Goal: Task Accomplishment & Management: Complete application form

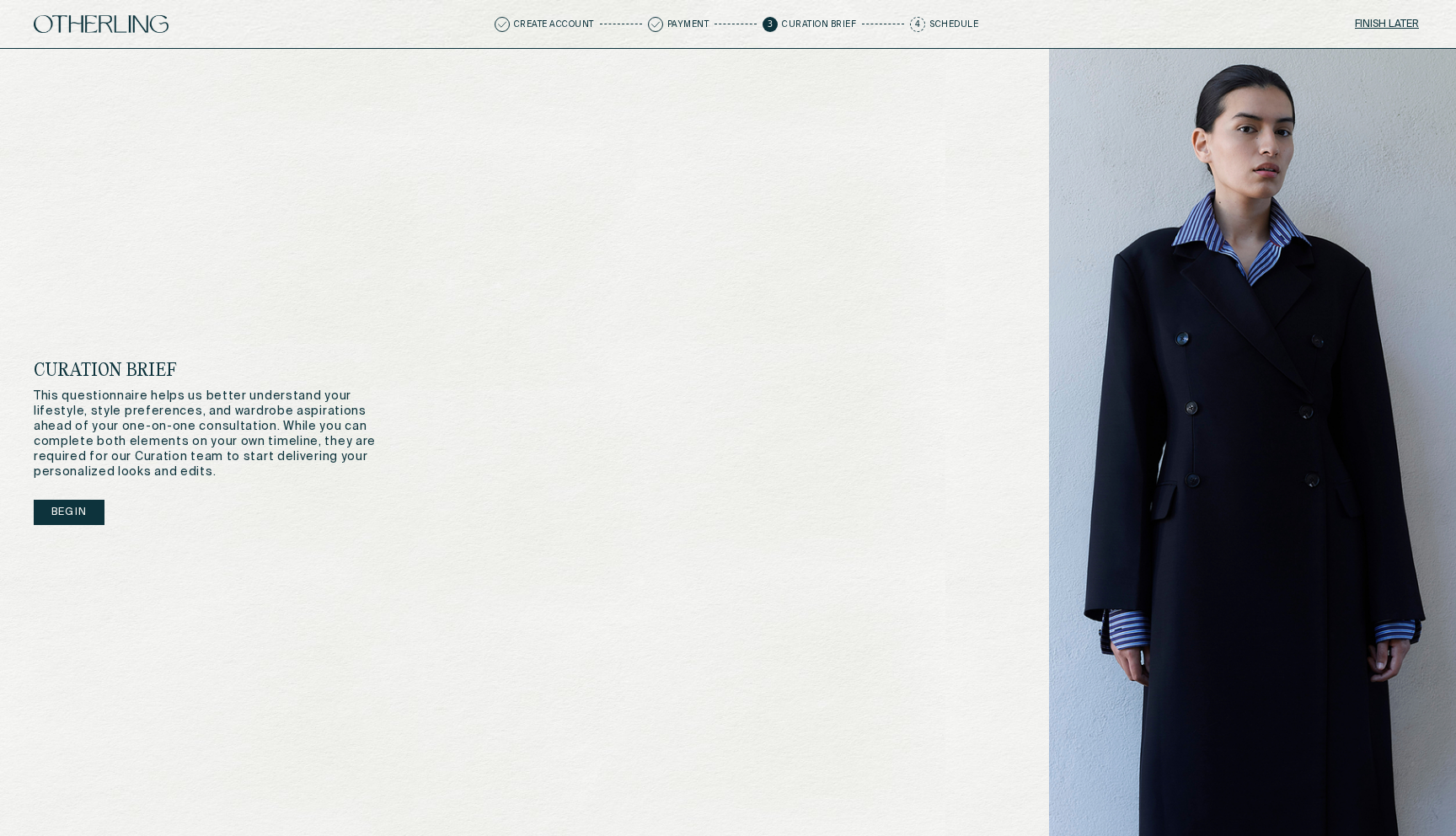
click at [1383, 22] on button "Finish later" at bounding box center [1386, 24] width 71 height 24
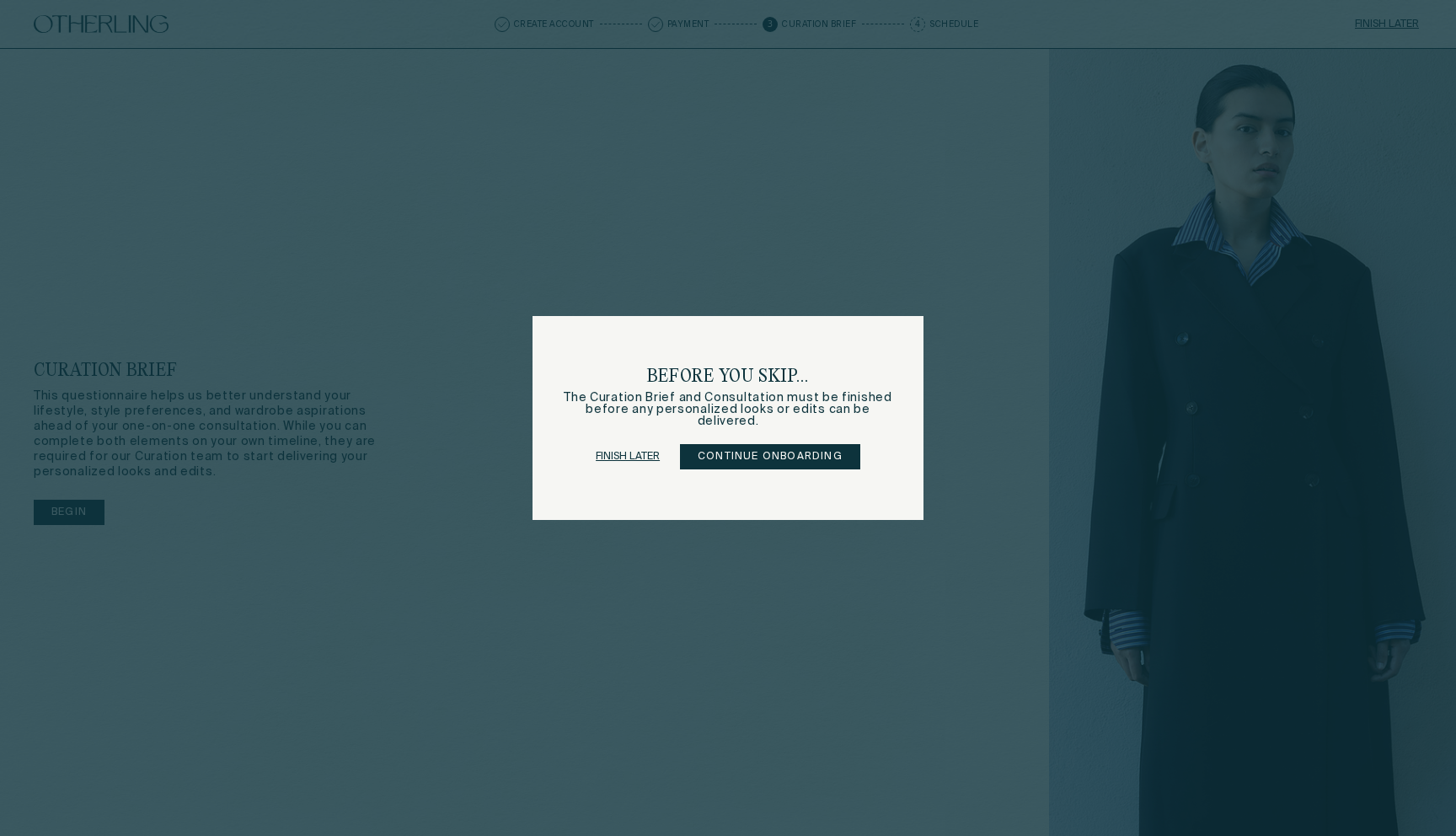
click at [624, 453] on link "Finish later" at bounding box center [627, 457] width 64 height 24
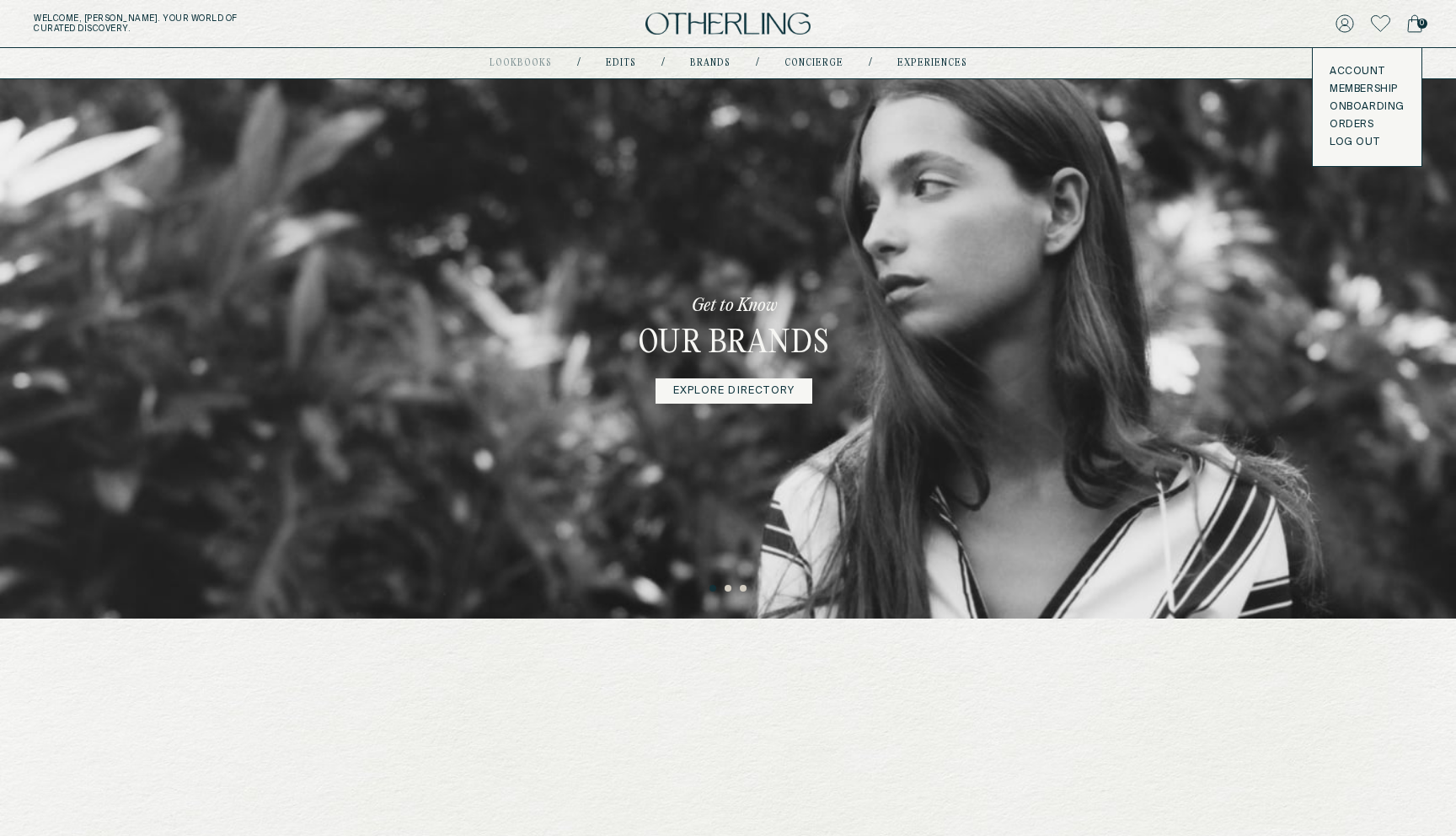
click at [1358, 140] on button "LOG OUT" at bounding box center [1354, 142] width 50 height 13
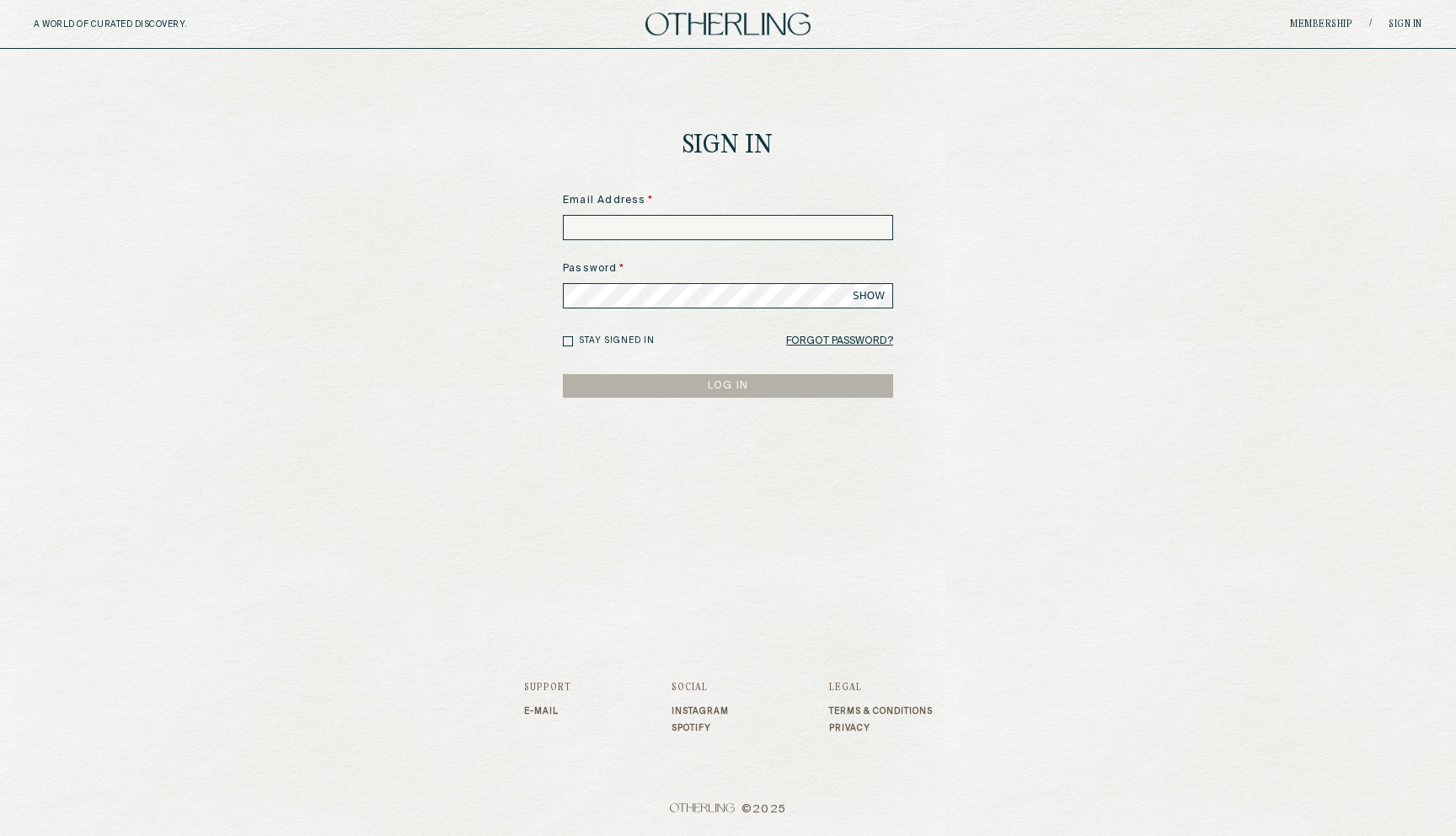
drag, startPoint x: 844, startPoint y: 28, endPoint x: 603, endPoint y: 226, distance: 311.9
click at [600, 232] on input at bounding box center [728, 227] width 330 height 26
click at [677, 230] on input at bounding box center [728, 227] width 330 height 26
type input "**********"
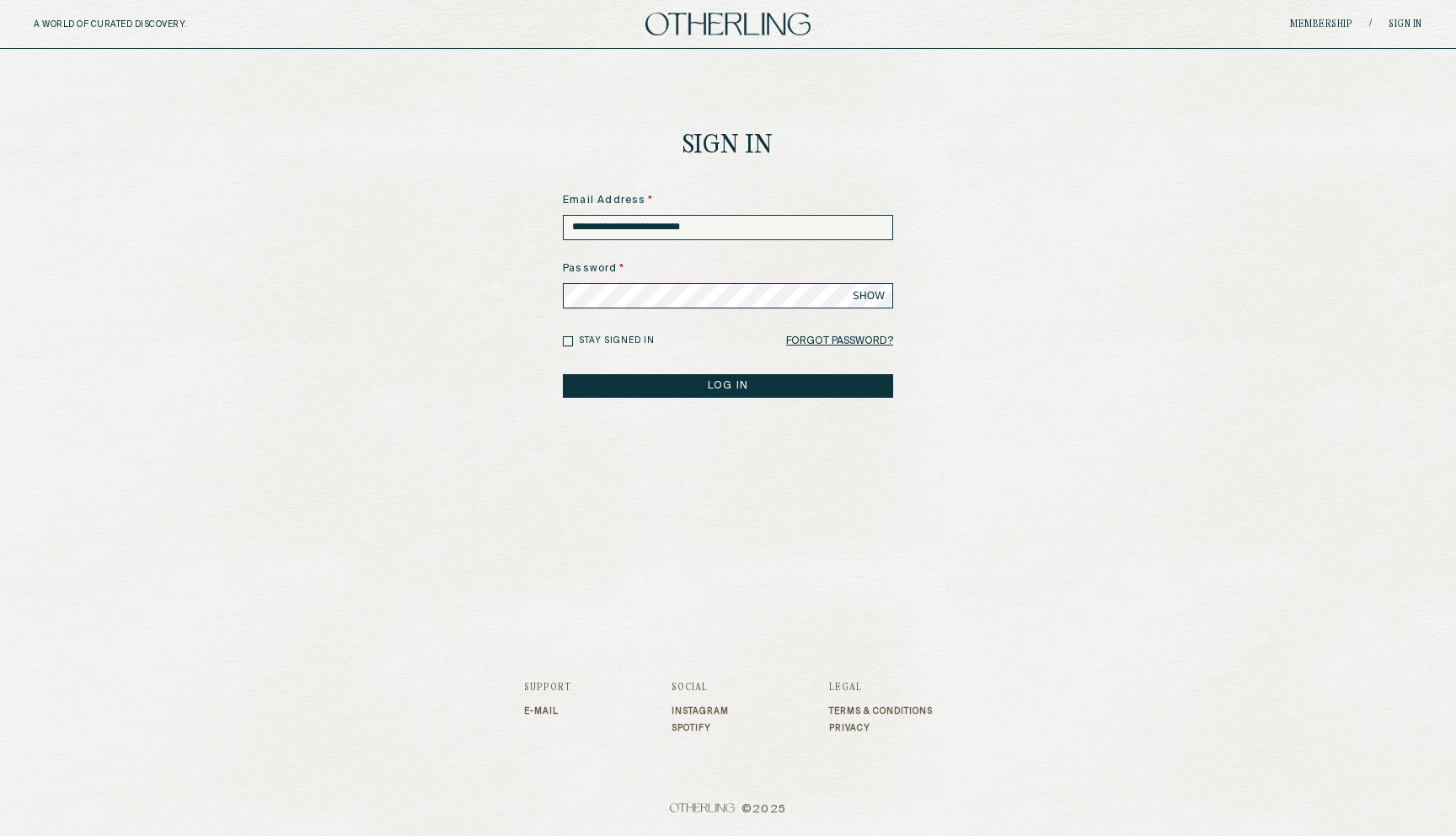
click at [563, 374] on button "LOG IN" at bounding box center [728, 385] width 330 height 24
